Goal: Task Accomplishment & Management: Manage account settings

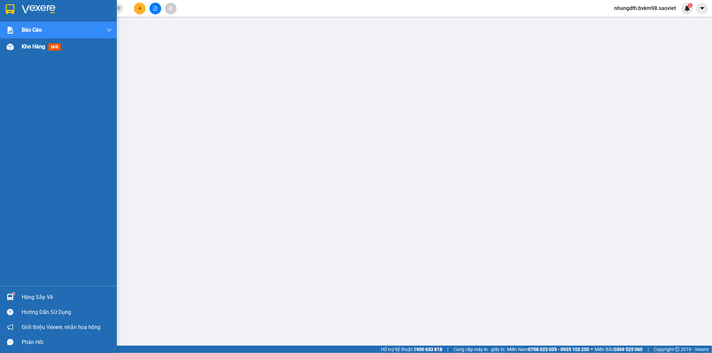
click at [10, 52] on div at bounding box center [10, 47] width 12 height 12
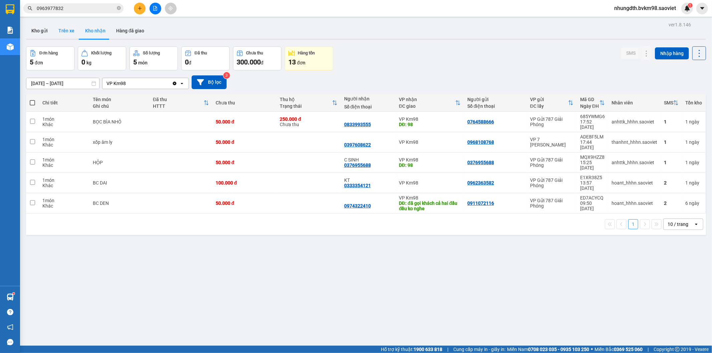
click at [62, 23] on button "Trên xe" at bounding box center [66, 31] width 27 height 16
type input "[DATE] – [DATE]"
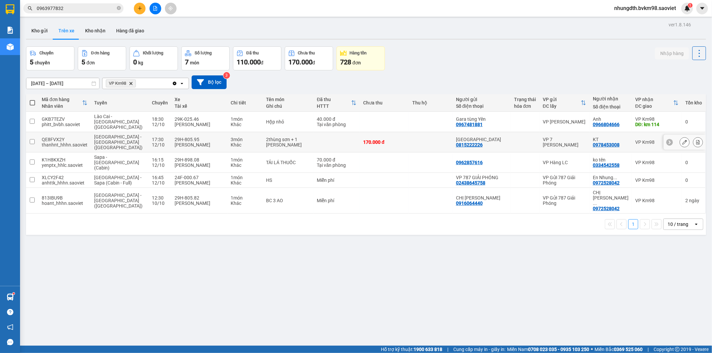
click at [231, 142] on div "Khác" at bounding box center [245, 144] width 29 height 5
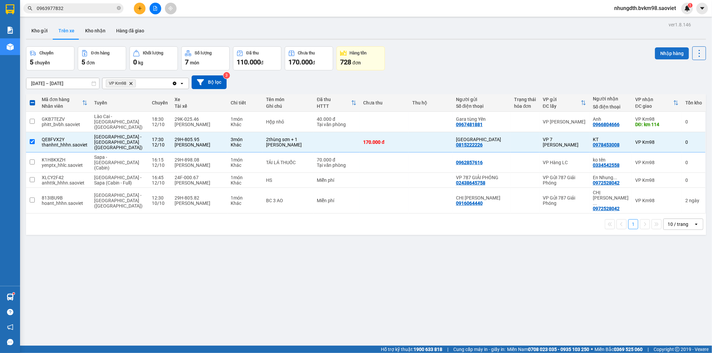
click at [660, 57] on button "Nhập hàng" at bounding box center [672, 53] width 34 height 12
checkbox input "false"
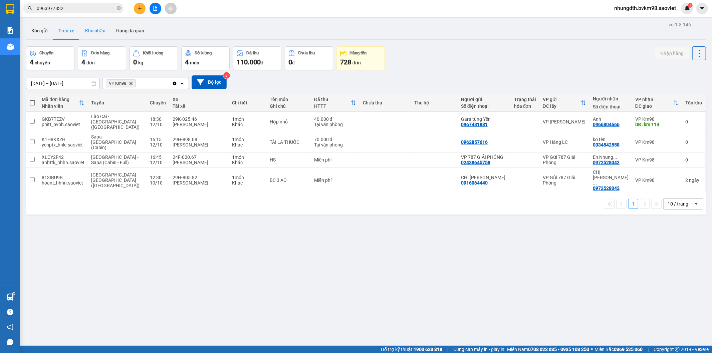
click at [87, 29] on button "Kho nhận" at bounding box center [95, 31] width 31 height 16
type input "[DATE] – [DATE]"
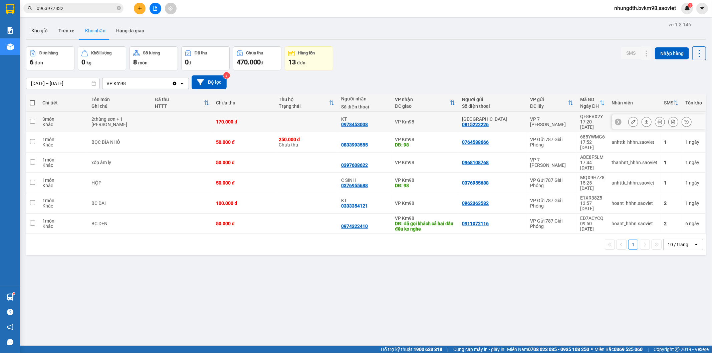
click at [162, 116] on td at bounding box center [182, 122] width 61 height 20
checkbox input "true"
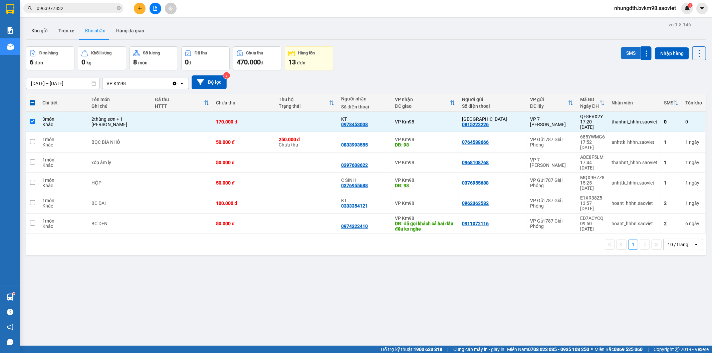
click at [629, 50] on button "SMS" at bounding box center [631, 53] width 20 height 12
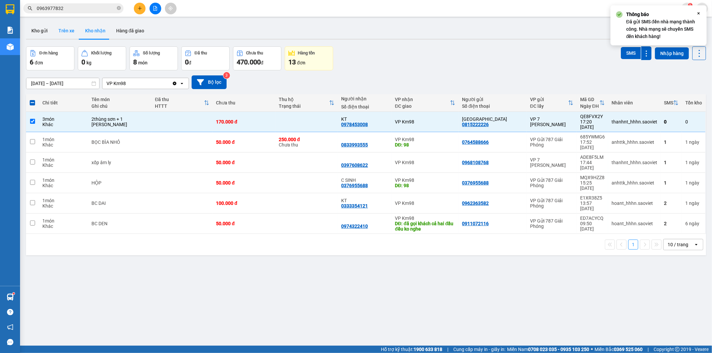
click at [69, 35] on button "Trên xe" at bounding box center [66, 31] width 27 height 16
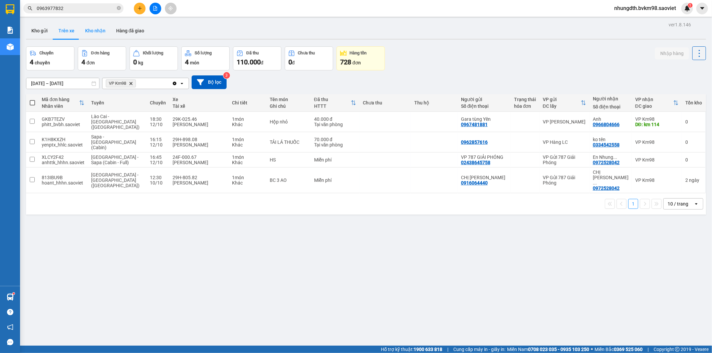
click at [97, 25] on button "Kho nhận" at bounding box center [95, 31] width 31 height 16
type input "[DATE] – [DATE]"
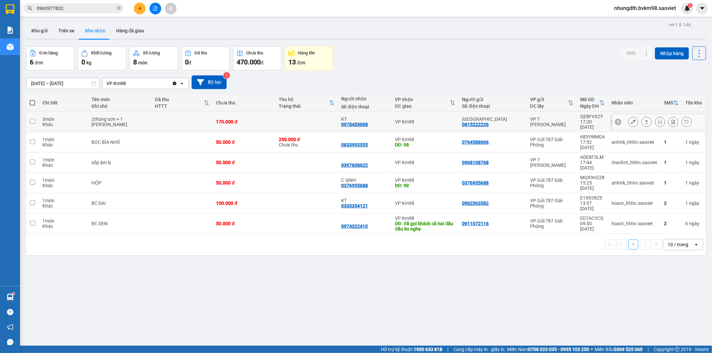
click at [216, 119] on div "170.000 đ" at bounding box center [244, 121] width 56 height 5
checkbox input "true"
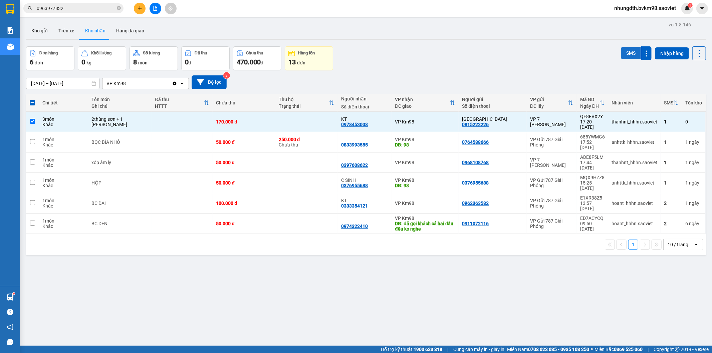
click at [631, 54] on button "SMS" at bounding box center [631, 53] width 20 height 12
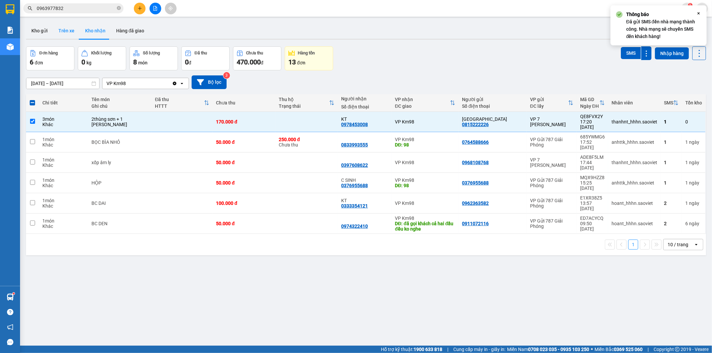
click at [61, 30] on button "Trên xe" at bounding box center [66, 31] width 27 height 16
type input "[DATE] – [DATE]"
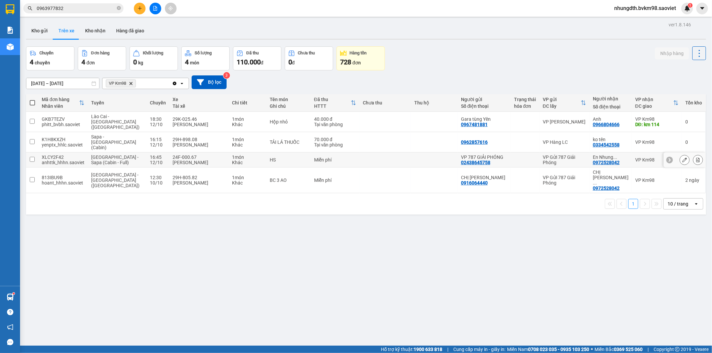
click at [229, 153] on td "1 món Khác" at bounding box center [248, 160] width 38 height 15
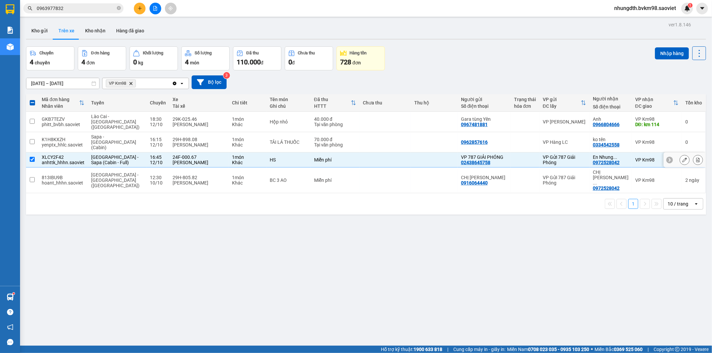
click at [276, 153] on td "HS" at bounding box center [289, 160] width 44 height 15
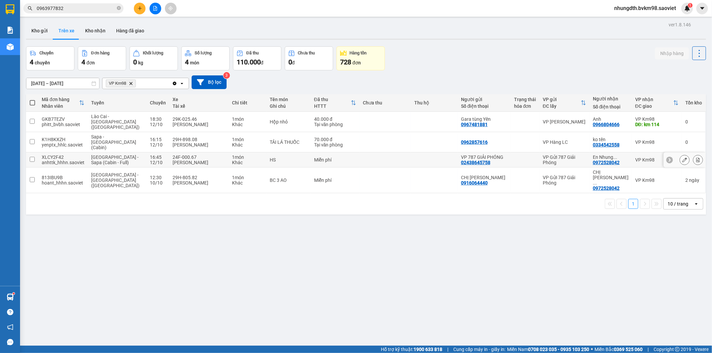
click at [298, 157] on div "HS" at bounding box center [288, 159] width 37 height 5
checkbox input "true"
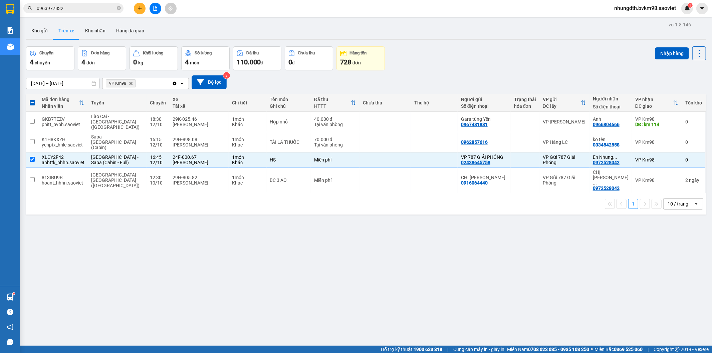
click at [295, 193] on div "1 10 / trang open" at bounding box center [366, 203] width 680 height 21
click at [297, 178] on div "BC 3 AO" at bounding box center [288, 180] width 37 height 5
checkbox input "true"
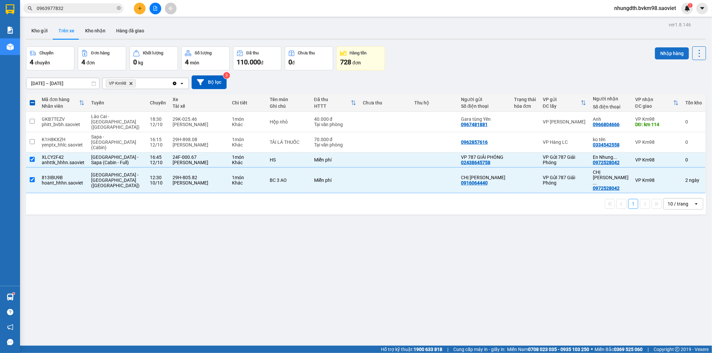
click at [656, 52] on button "Nhập hàng" at bounding box center [672, 53] width 34 height 12
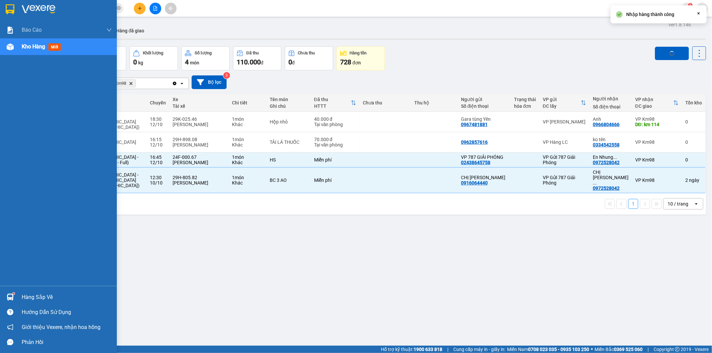
checkbox input "false"
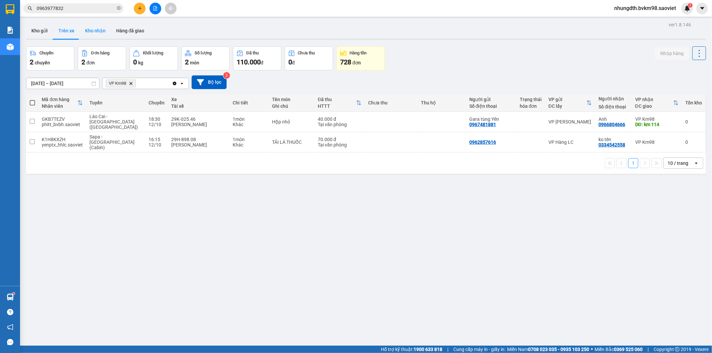
click at [91, 31] on button "Kho nhận" at bounding box center [95, 31] width 31 height 16
type input "[DATE] – [DATE]"
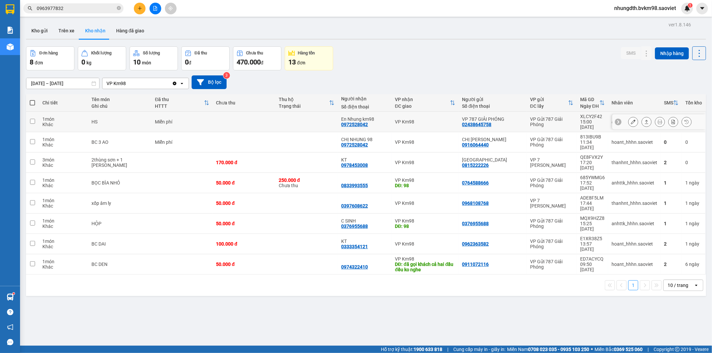
click at [172, 122] on div "Miễn phí" at bounding box center [182, 121] width 54 height 5
checkbox input "true"
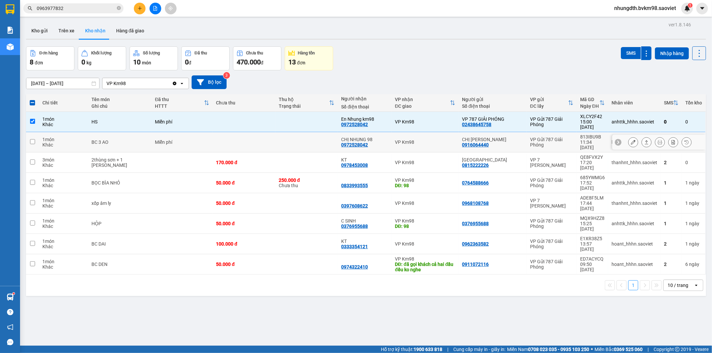
click at [170, 139] on td "Miễn phí" at bounding box center [182, 142] width 61 height 20
checkbox input "true"
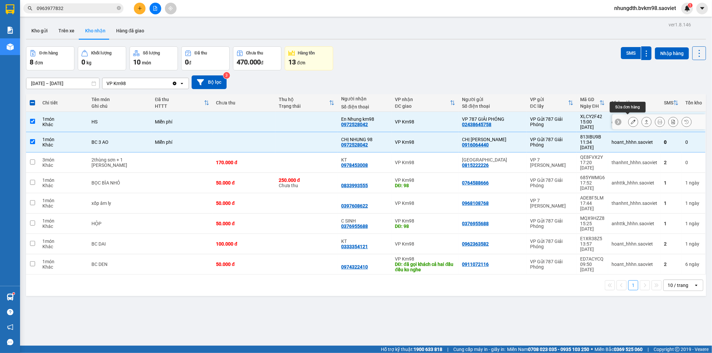
click at [631, 120] on icon at bounding box center [633, 122] width 5 height 5
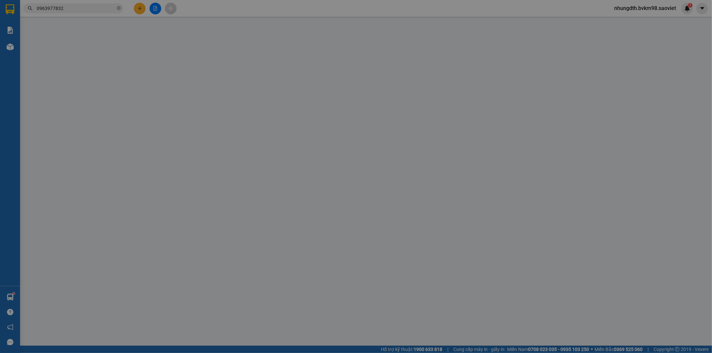
type input "02438645758"
type input "VP 787 GIẢI PHÓNG"
type input "0972528042"
type input "En Nhung km98"
type input "0"
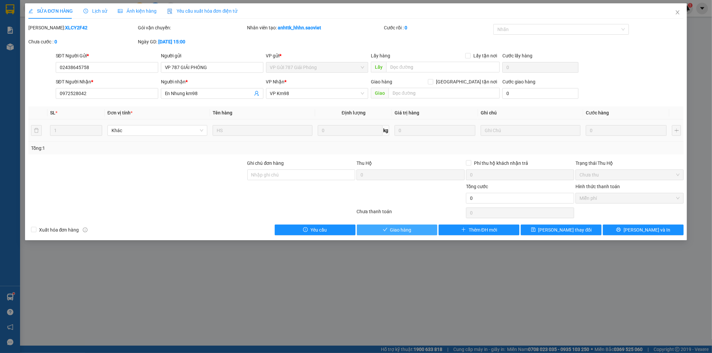
click at [393, 231] on span "Giao hàng" at bounding box center [400, 229] width 21 height 7
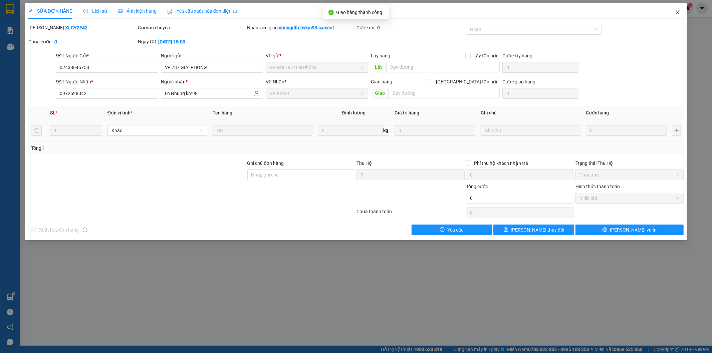
click at [674, 9] on span "Close" at bounding box center [677, 12] width 19 height 19
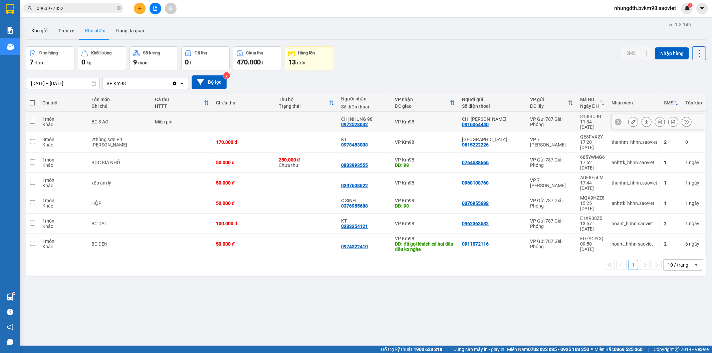
click at [629, 116] on button at bounding box center [633, 122] width 9 height 12
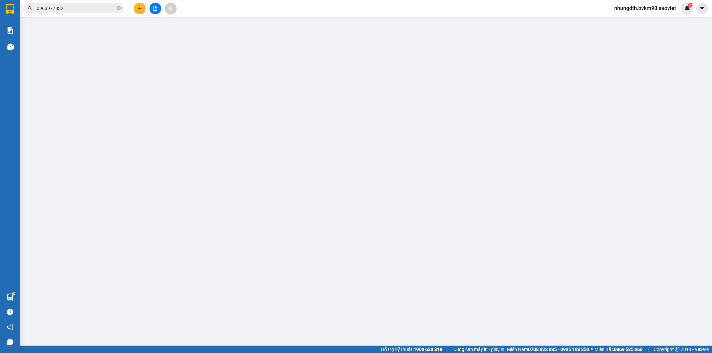
type input "0916064440"
type input "CHỊ [PERSON_NAME]"
type input "0972528042"
type input "CHỊ NHUNG 98"
type input "0"
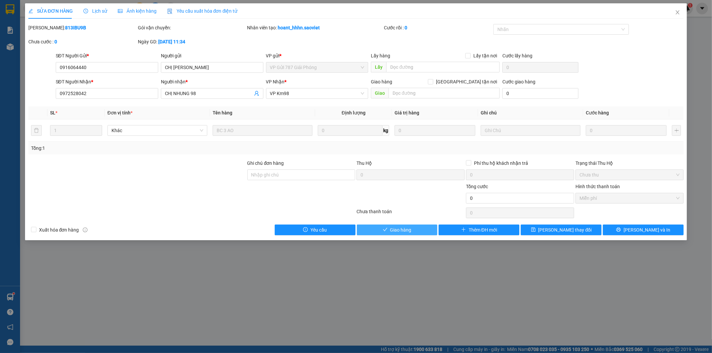
click at [403, 228] on span "Giao hàng" at bounding box center [400, 229] width 21 height 7
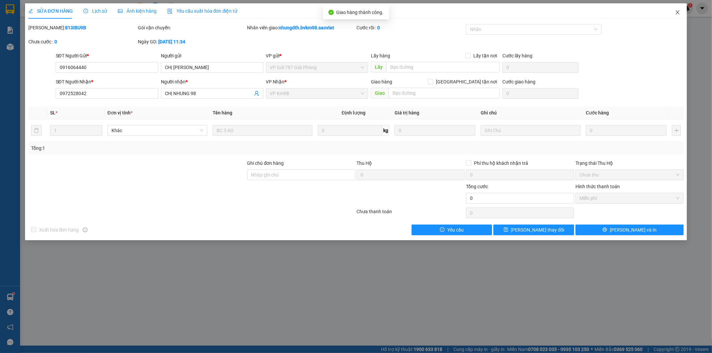
click at [676, 13] on icon "close" at bounding box center [677, 12] width 5 height 5
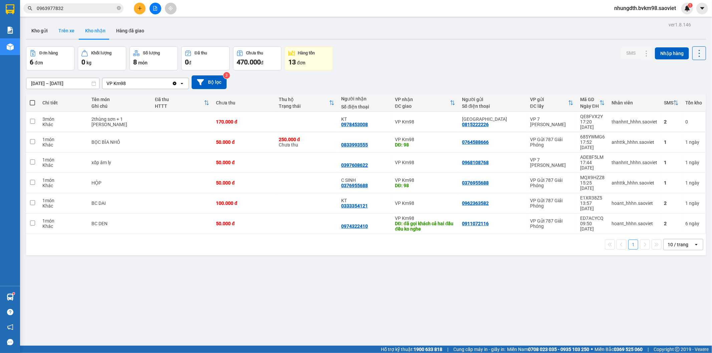
click at [64, 30] on button "Trên xe" at bounding box center [66, 31] width 27 height 16
type input "[DATE] – [DATE]"
